Goal: Task Accomplishment & Management: Use online tool/utility

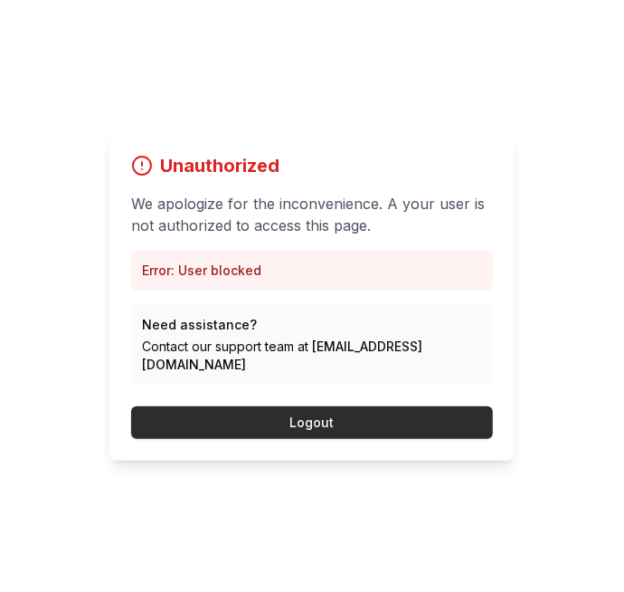
click at [353, 439] on button "Logout" at bounding box center [312, 422] width 362 height 33
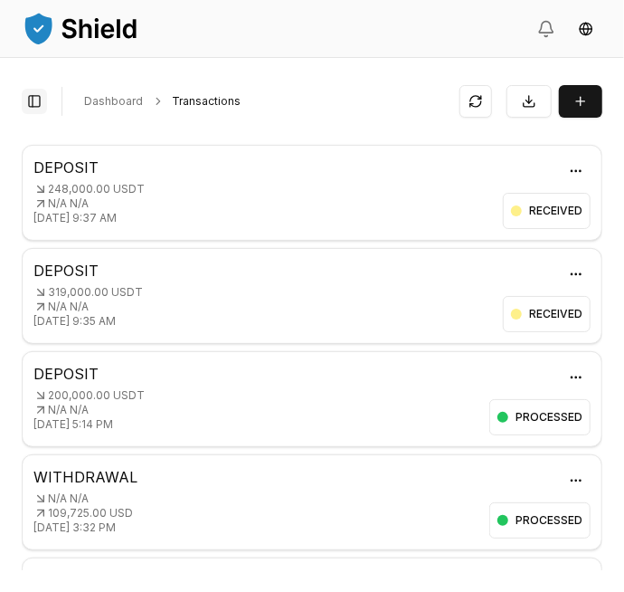
click at [29, 99] on button "Toggle Sidebar" at bounding box center [34, 101] width 25 height 25
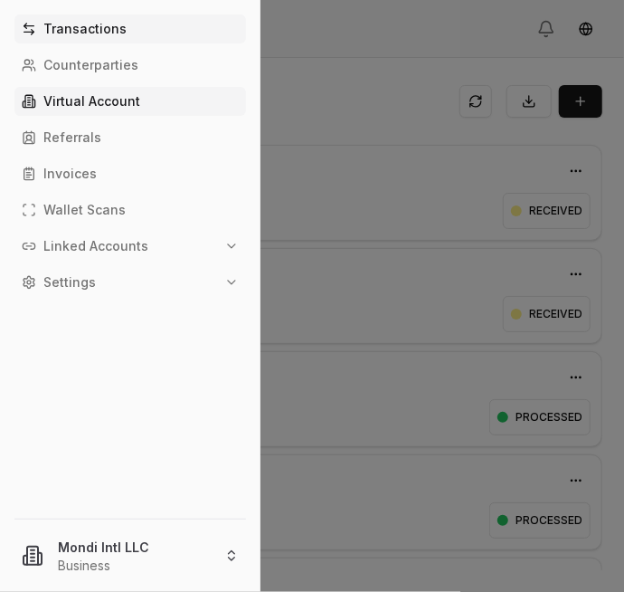
click at [65, 109] on link "Virtual Account" at bounding box center [130, 101] width 232 height 29
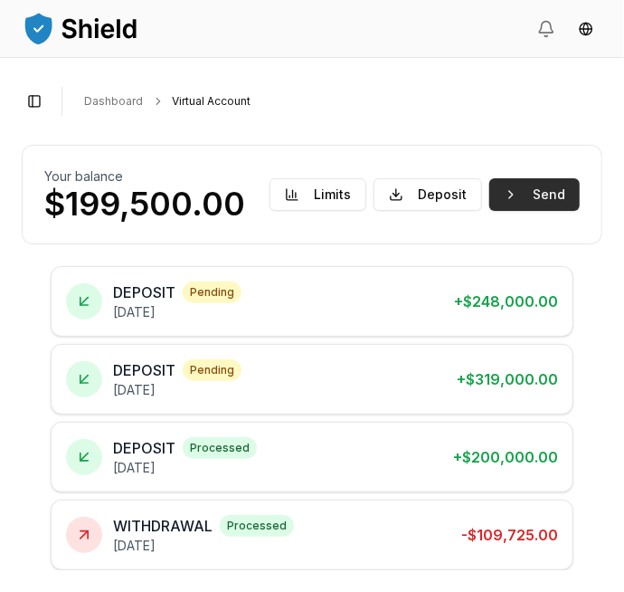
click at [539, 195] on button "Send" at bounding box center [535, 194] width 91 height 33
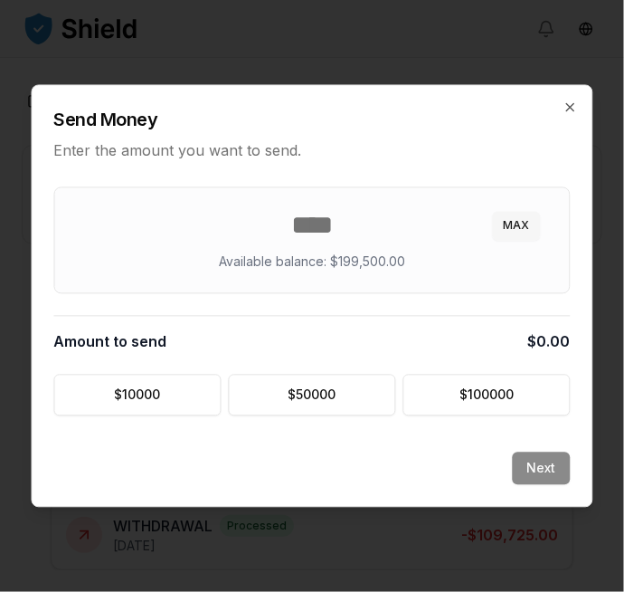
click at [515, 225] on button "MAX" at bounding box center [517, 226] width 48 height 29
type input "******"
click at [549, 464] on button "Next" at bounding box center [542, 469] width 58 height 33
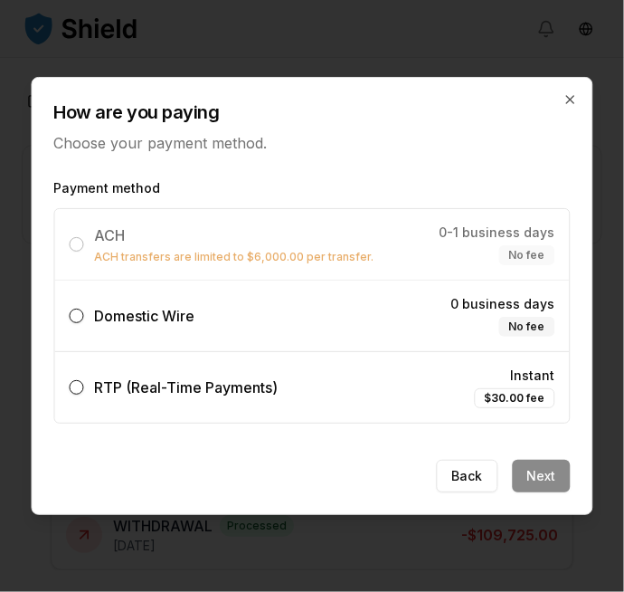
click at [92, 313] on div "Domestic Wire" at bounding box center [133, 316] width 126 height 22
click at [84, 313] on button "Domestic Wire 0 business days No fee" at bounding box center [77, 316] width 14 height 14
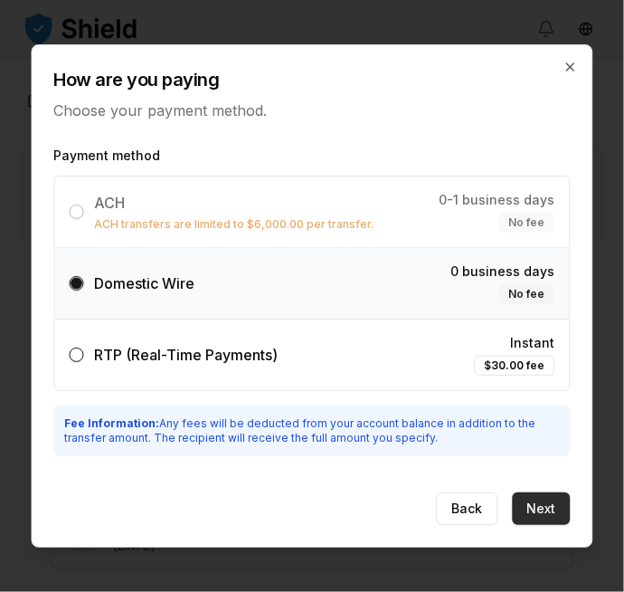
click at [556, 503] on button "Next" at bounding box center [542, 508] width 58 height 33
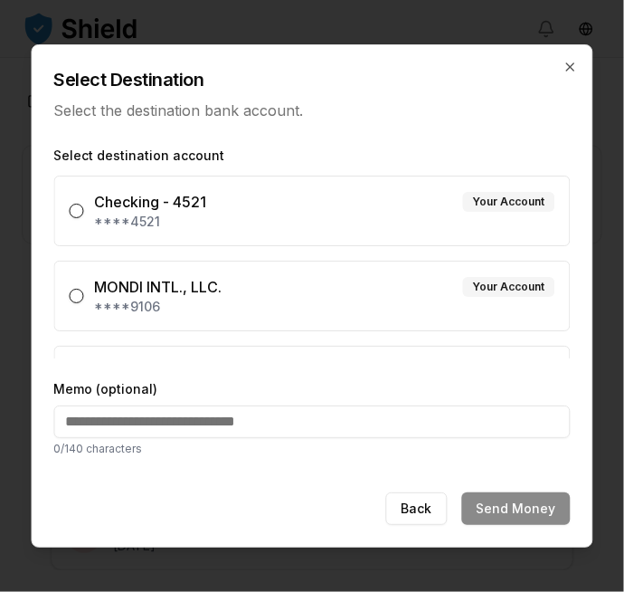
click at [81, 295] on button "MONDI INTL., LLC. Your Account ****9106" at bounding box center [77, 296] width 14 height 14
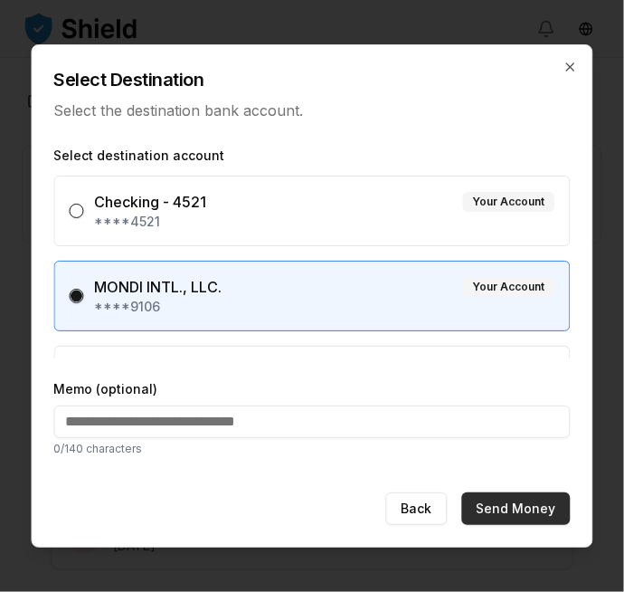
click at [535, 502] on button "Send Money" at bounding box center [516, 508] width 109 height 33
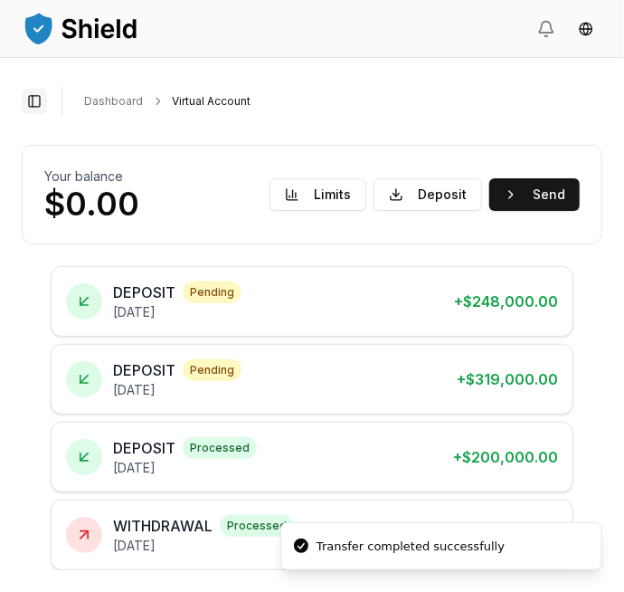
click at [30, 102] on button "Toggle Sidebar" at bounding box center [34, 101] width 25 height 25
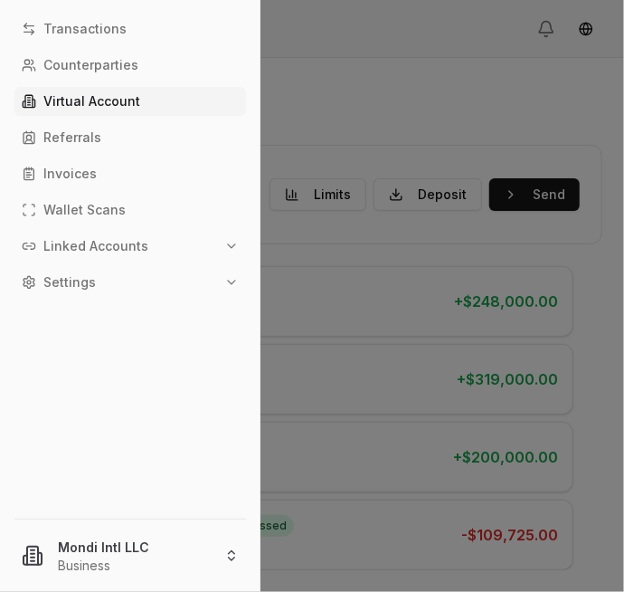
click at [88, 551] on html "Transactions Counterparties Virtual Account Referrals Invoices Wallet Scans Lin…" at bounding box center [312, 296] width 624 height 592
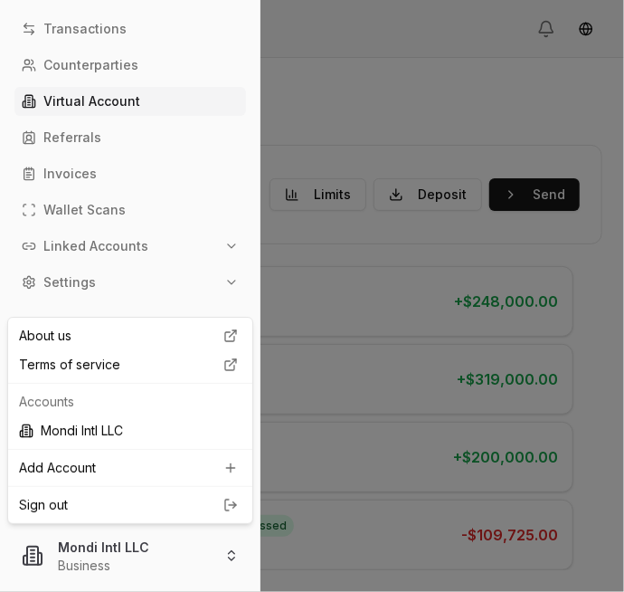
click at [46, 505] on link "Sign out" at bounding box center [130, 505] width 223 height 18
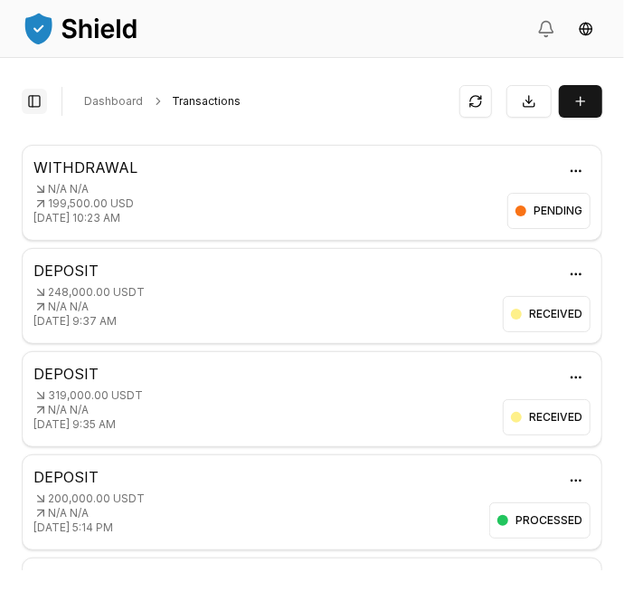
click at [36, 104] on button "Toggle Sidebar" at bounding box center [34, 101] width 25 height 25
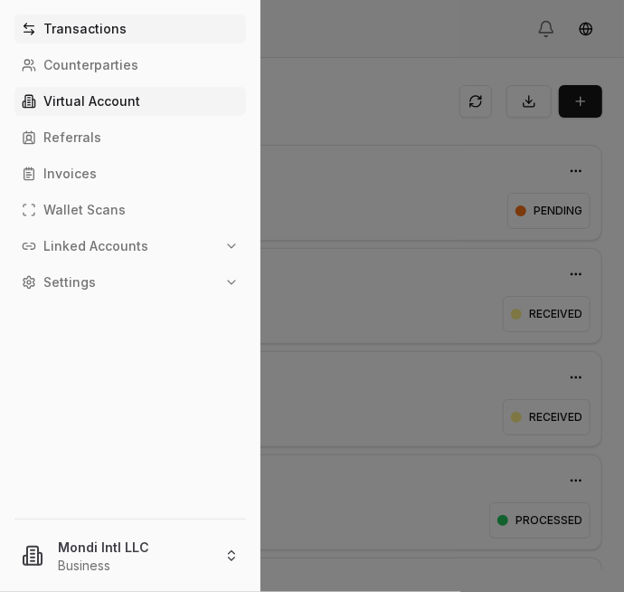
click at [71, 101] on p "Virtual Account" at bounding box center [91, 101] width 97 height 13
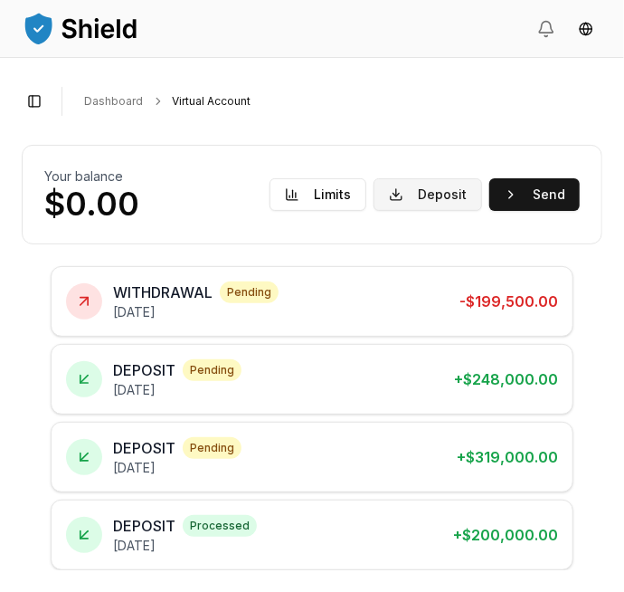
click at [442, 192] on button "Deposit" at bounding box center [428, 194] width 109 height 33
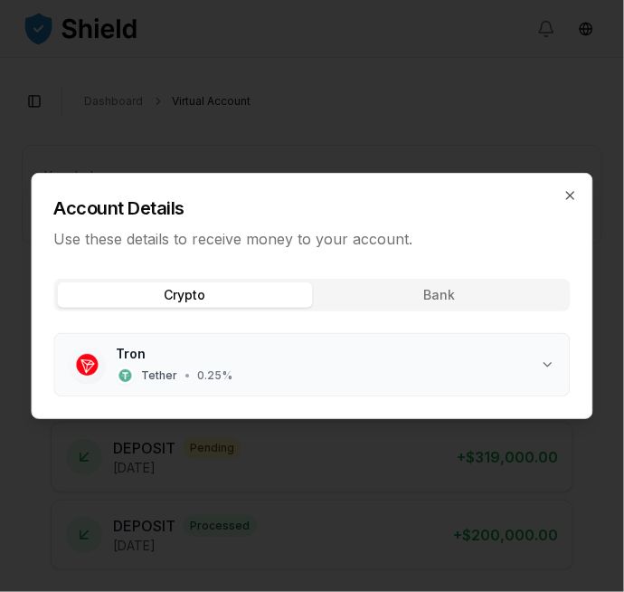
click at [548, 355] on button "Tron Tether • 0.25 %" at bounding box center [312, 365] width 515 height 62
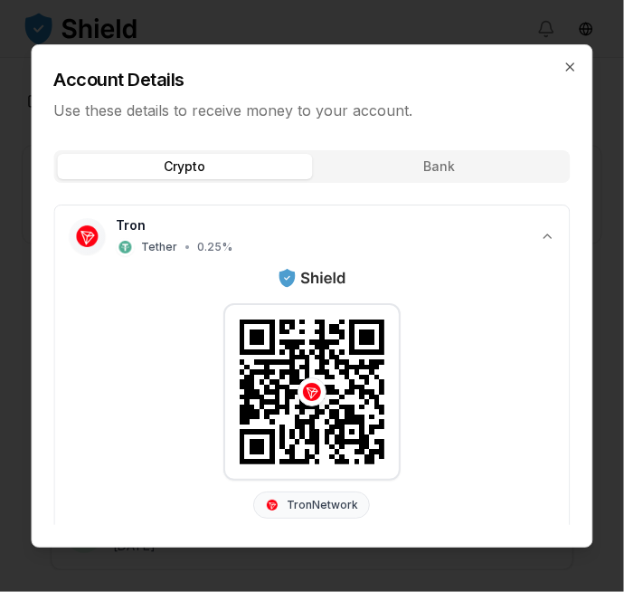
click at [485, 577] on button "Copy to clipboard" at bounding box center [485, 591] width 29 height 29
click at [570, 60] on icon "button" at bounding box center [571, 67] width 14 height 14
